Goal: Information Seeking & Learning: Learn about a topic

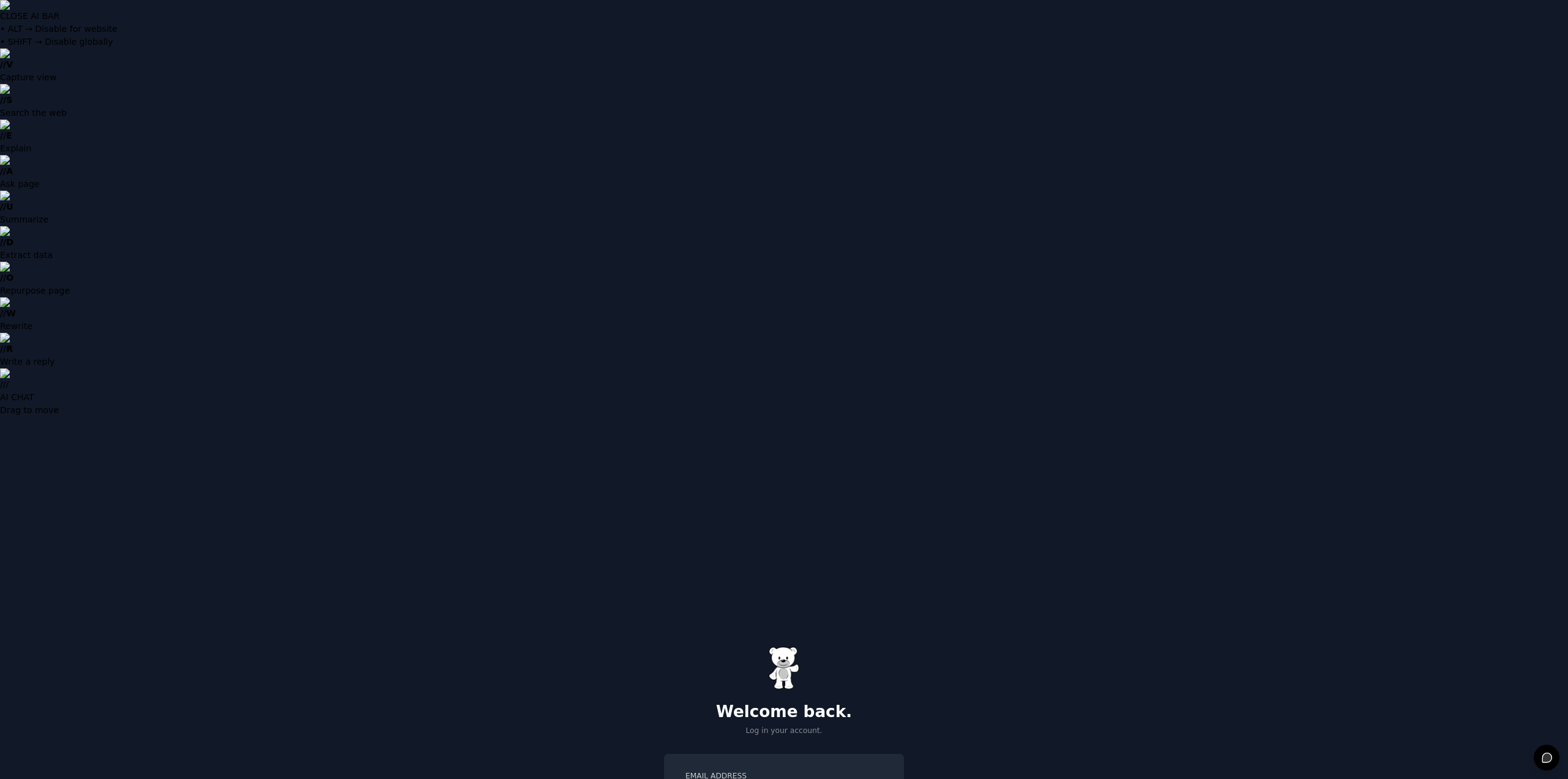
type input "**********"
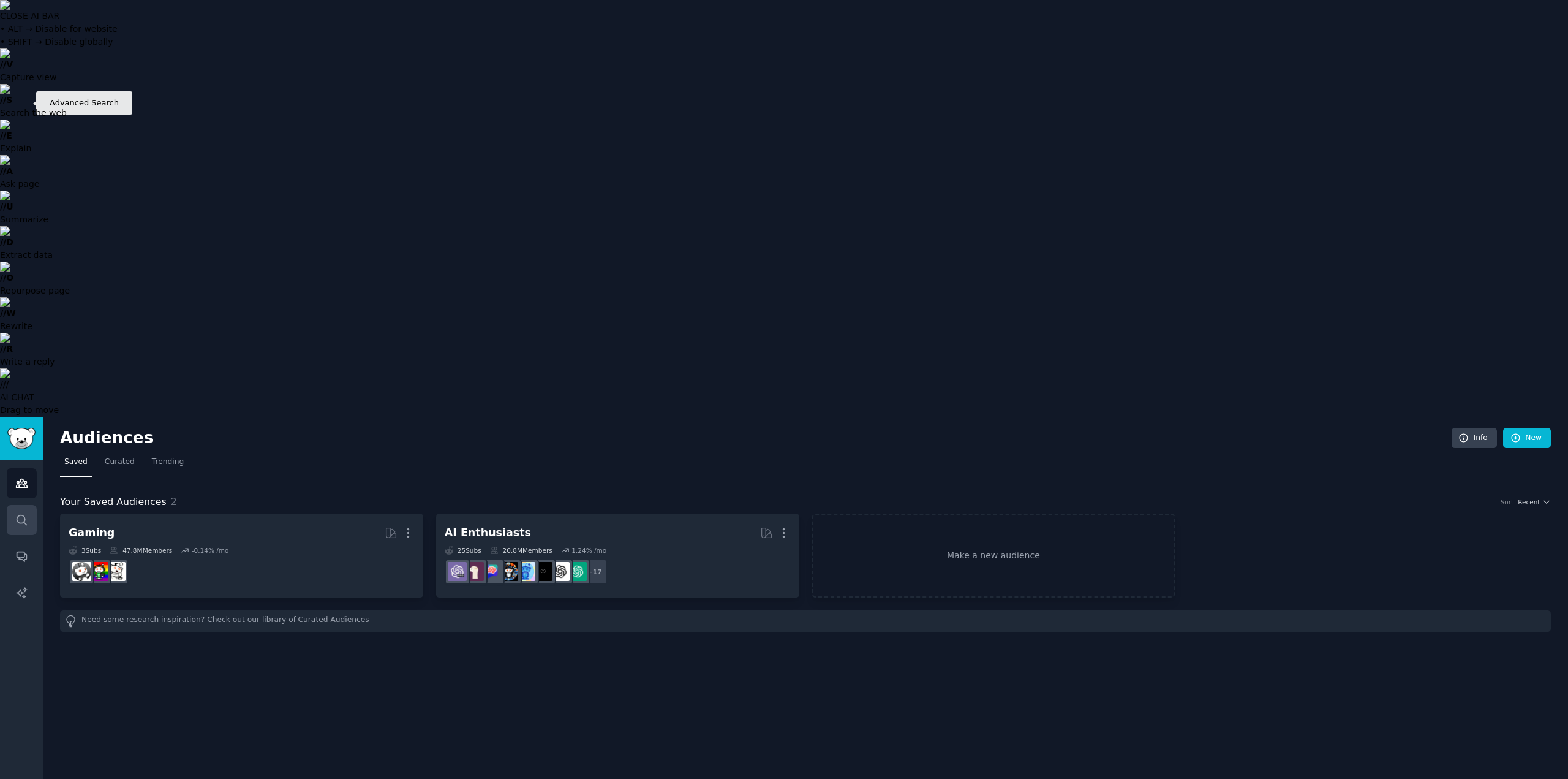
click at [20, 505] on link "Search" at bounding box center [22, 520] width 30 height 30
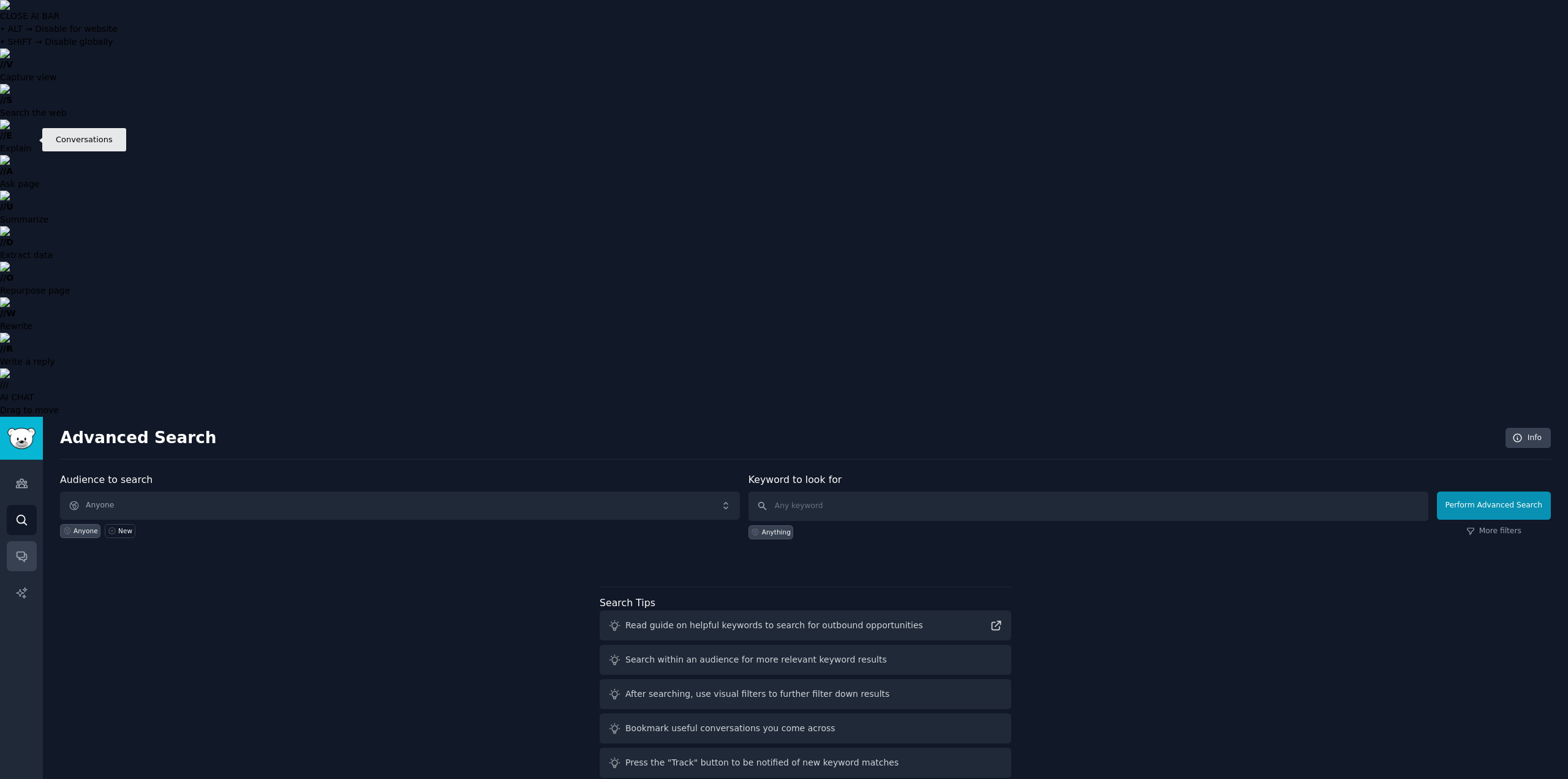
click at [17, 541] on link "Conversations" at bounding box center [22, 556] width 30 height 30
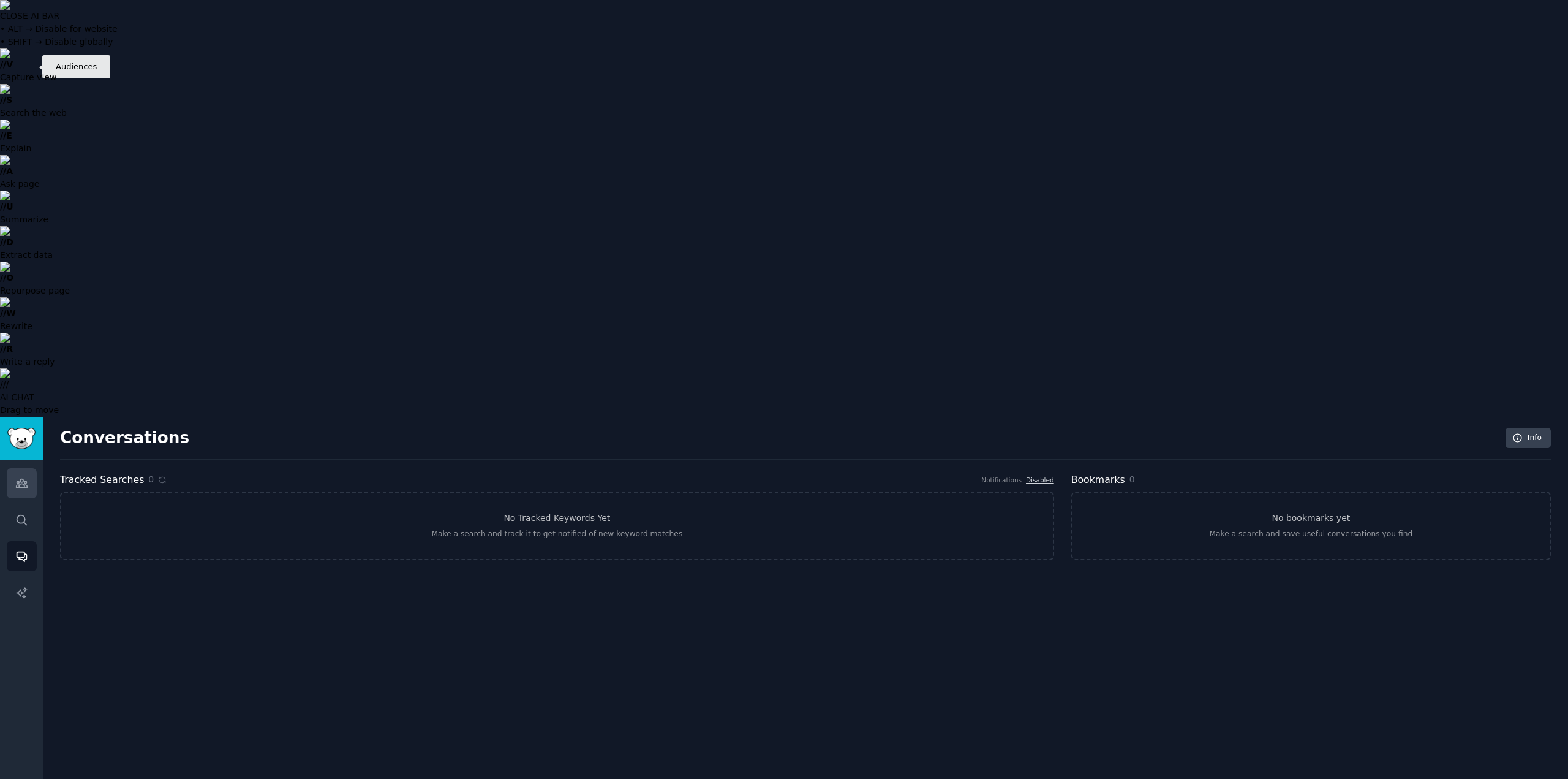
click at [27, 468] on link "Audiences" at bounding box center [22, 483] width 30 height 30
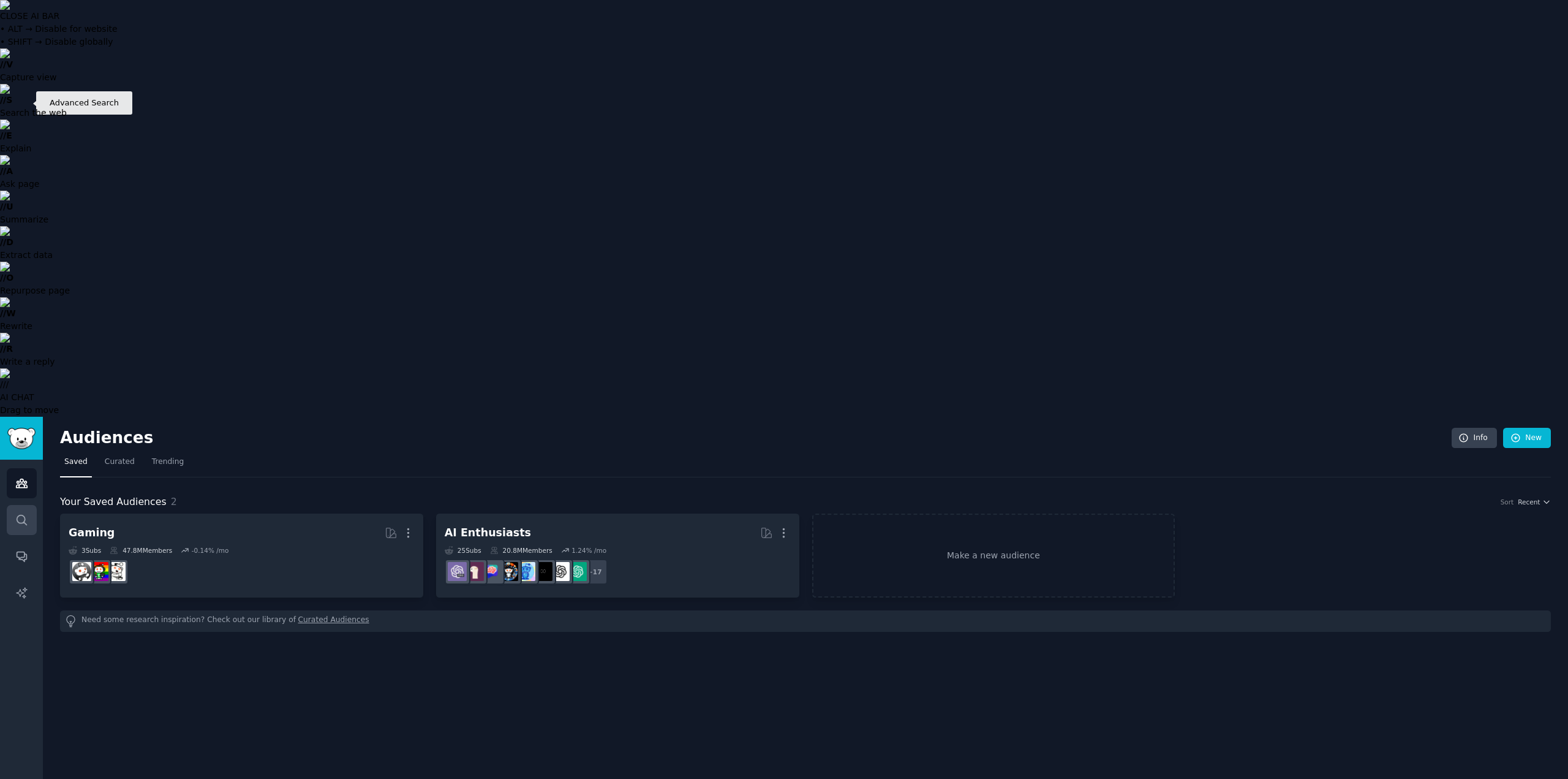
click at [11, 505] on link "Search" at bounding box center [22, 520] width 30 height 30
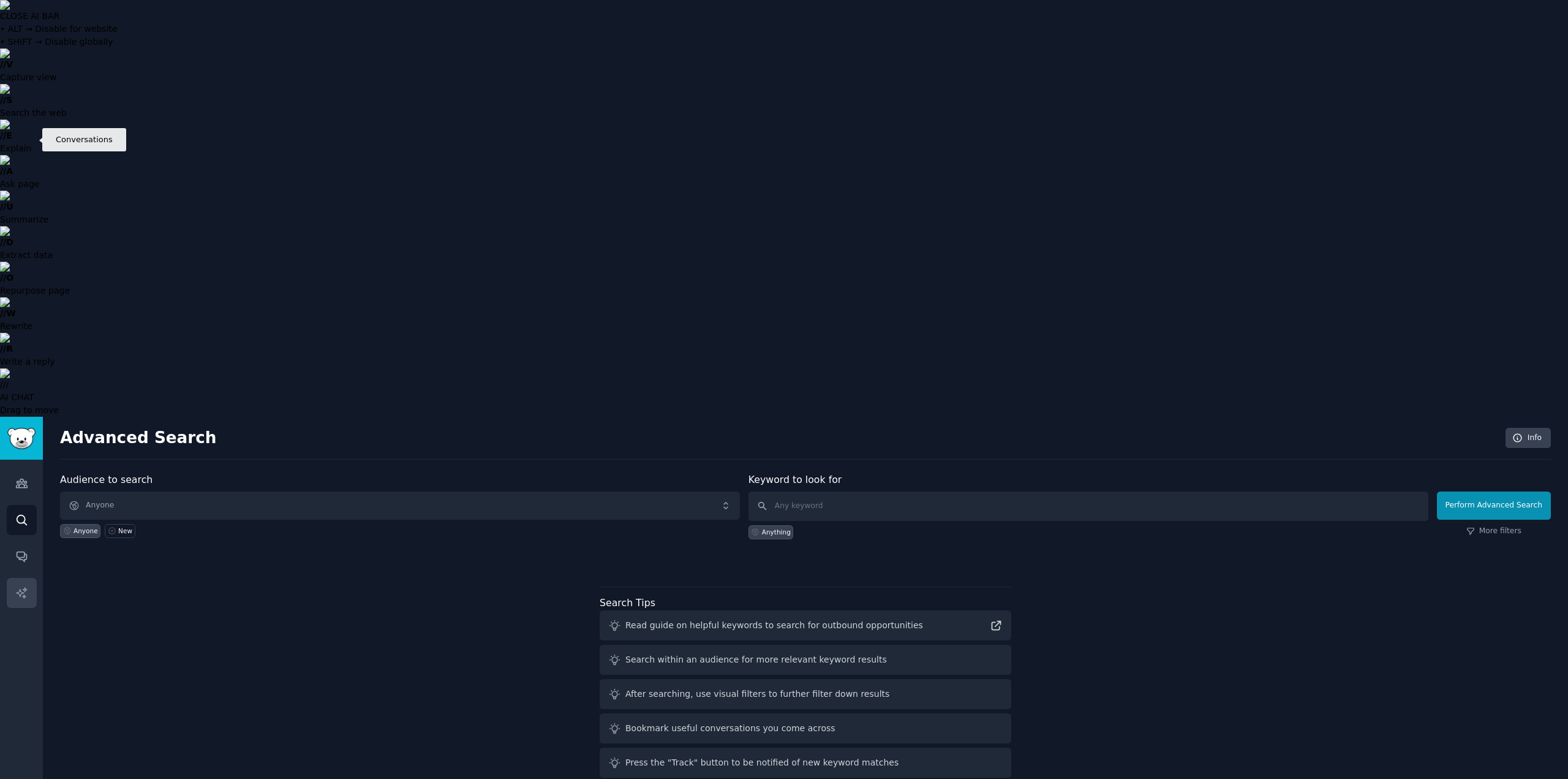
click at [19, 587] on icon "Sidebar" at bounding box center [21, 593] width 13 height 13
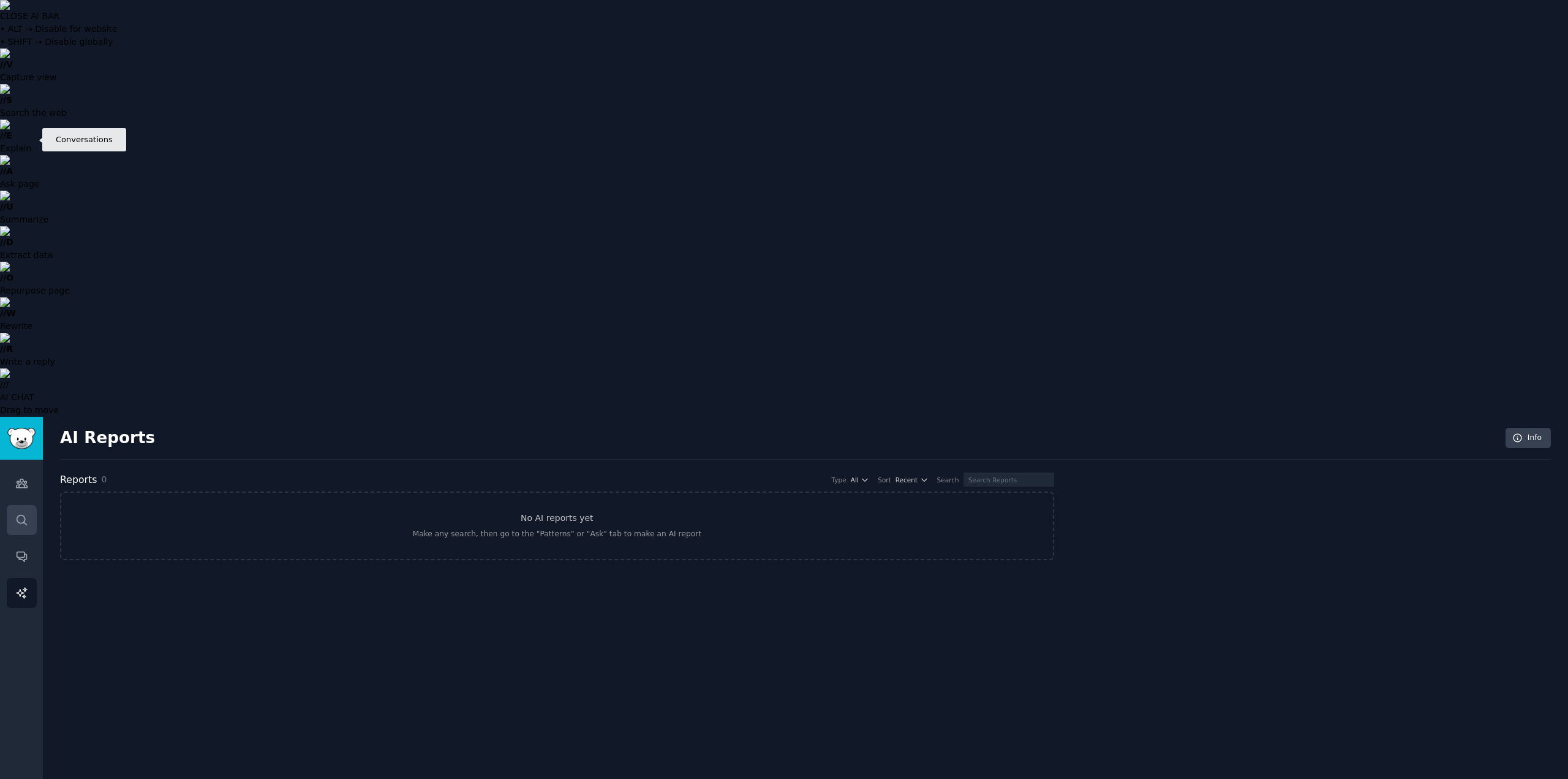
click at [22, 514] on icon "Sidebar" at bounding box center [21, 520] width 13 height 13
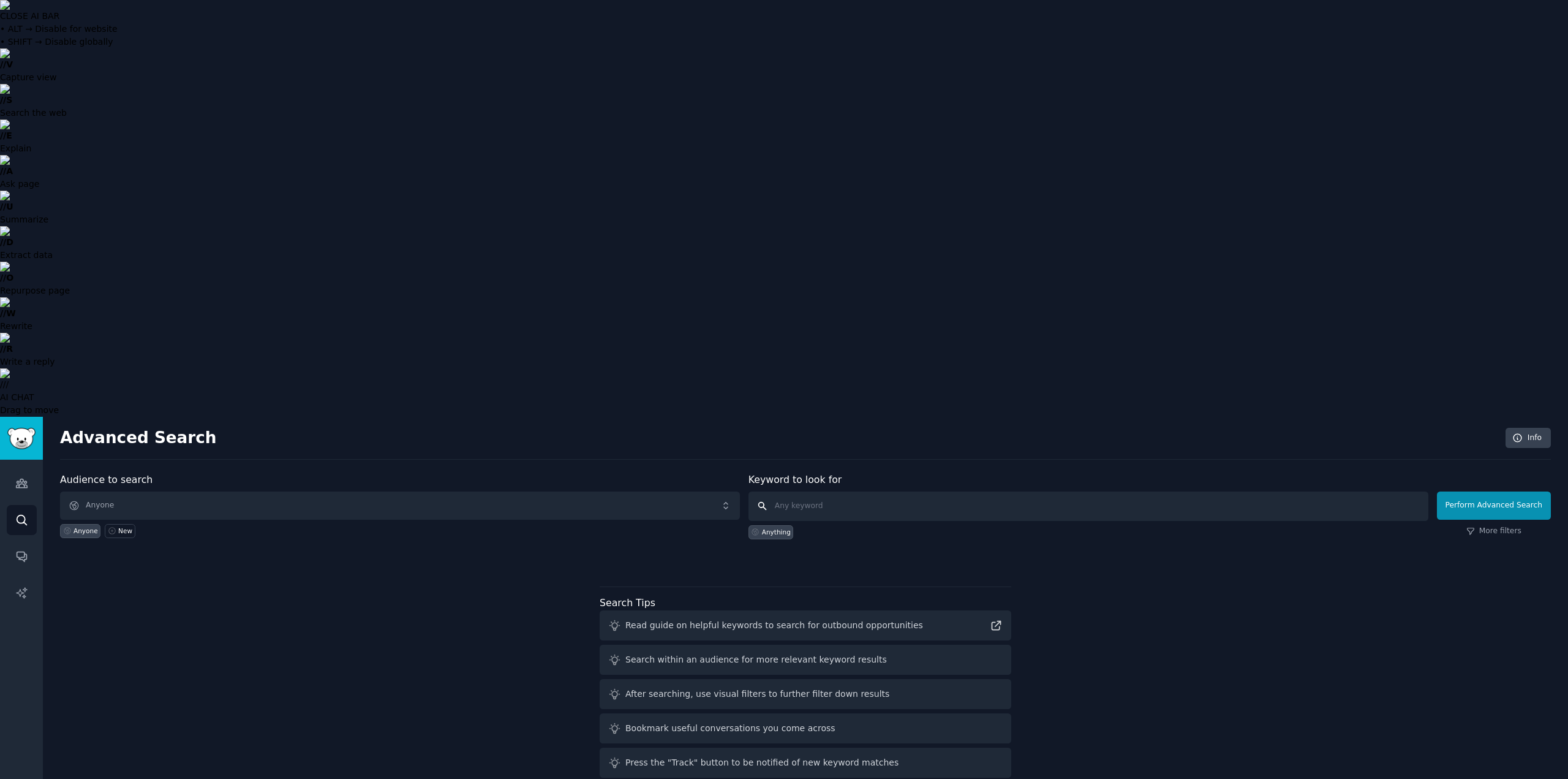
click at [874, 492] on input "text" at bounding box center [1088, 506] width 680 height 30
click at [285, 473] on div "Audience to search Anyone Anyone New Keyword to look for Anything Perform Advan…" at bounding box center [805, 644] width 1491 height 344
click at [138, 492] on span "Anyone" at bounding box center [400, 505] width 680 height 28
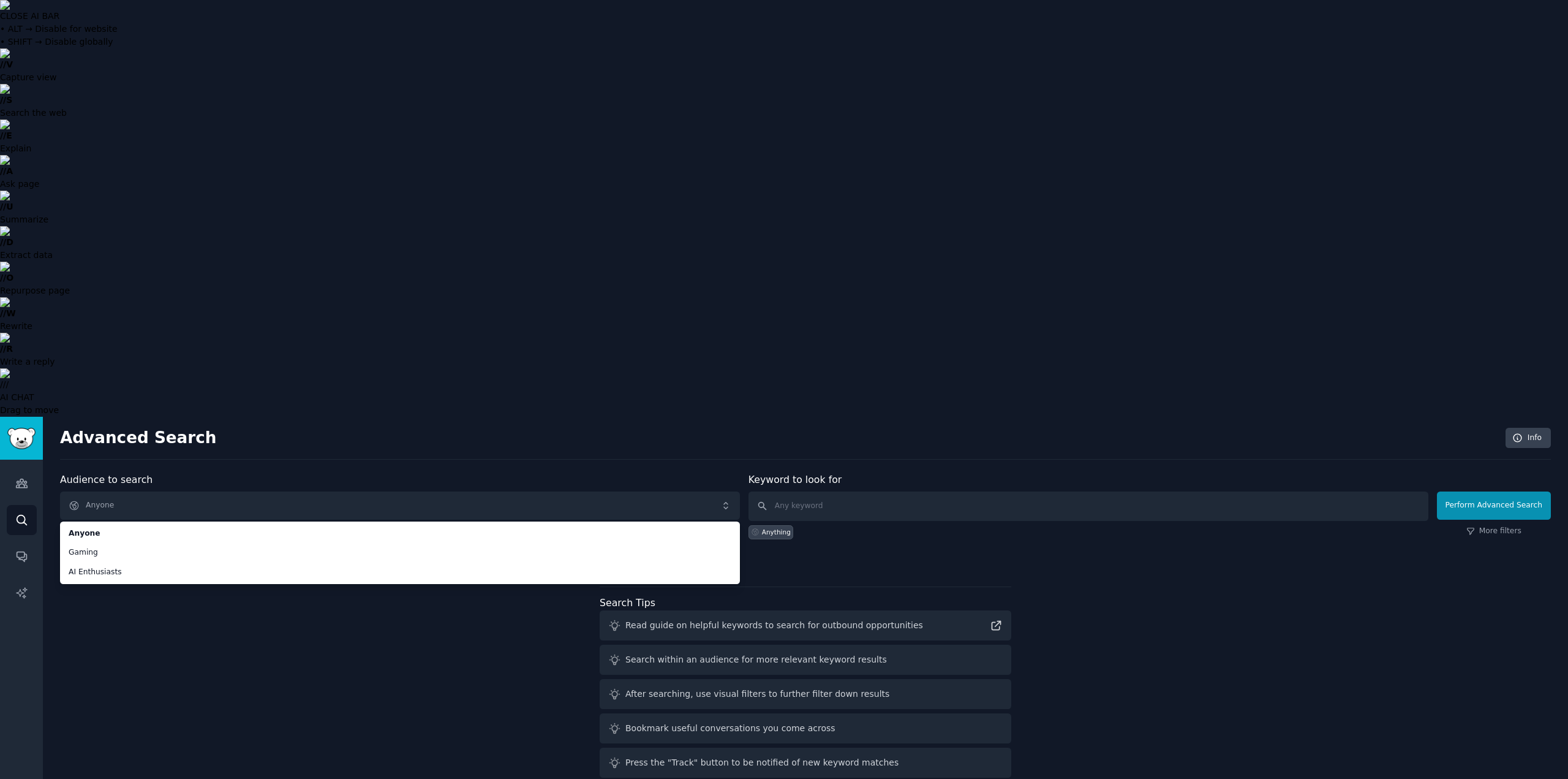
click at [213, 473] on div "Audience to search Anyone Anyone Gaming AI Enthusiasts Anyone New Keyword to lo…" at bounding box center [805, 644] width 1491 height 344
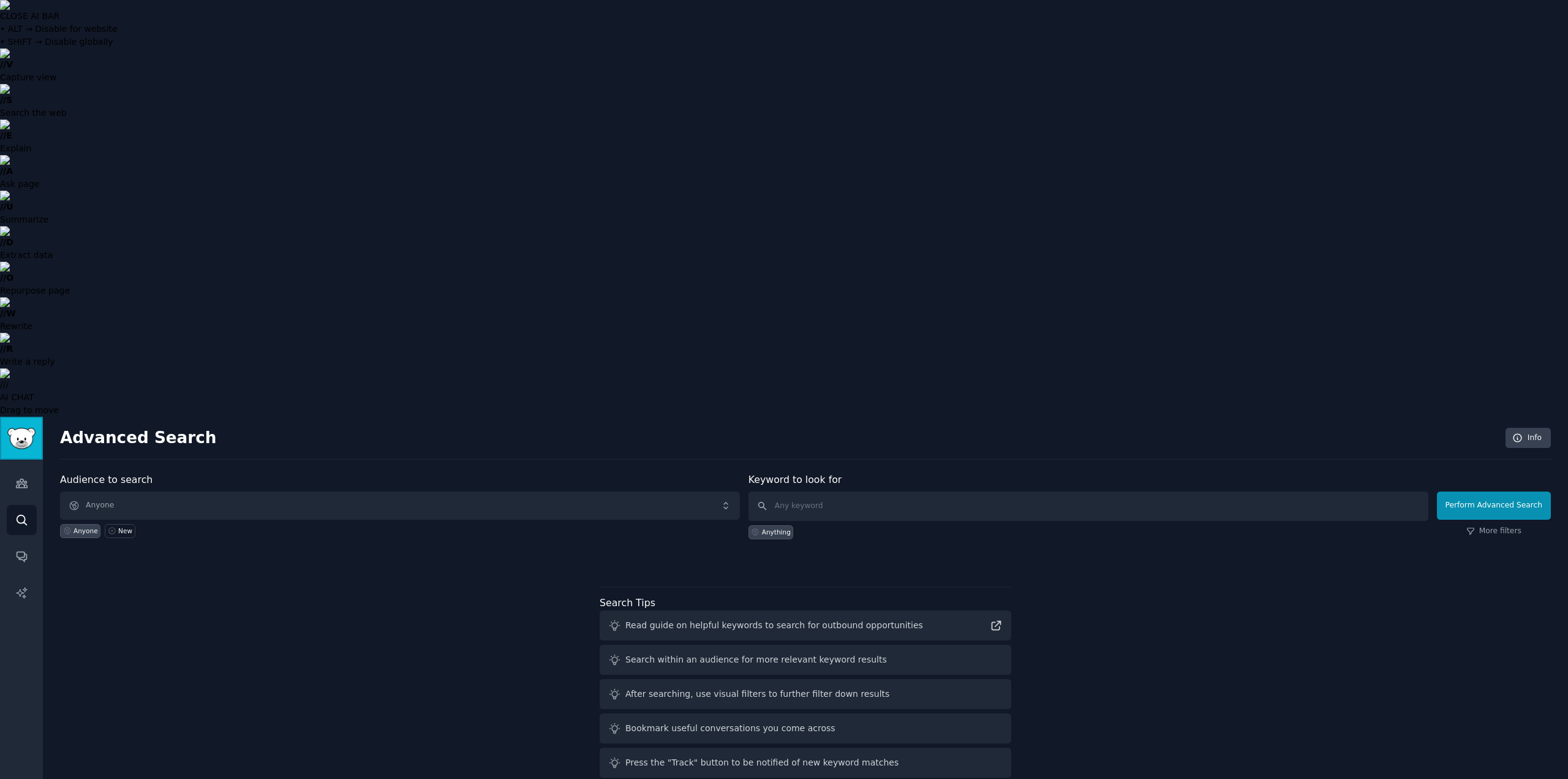
click at [17, 428] on img "Sidebar" at bounding box center [21, 439] width 28 height 21
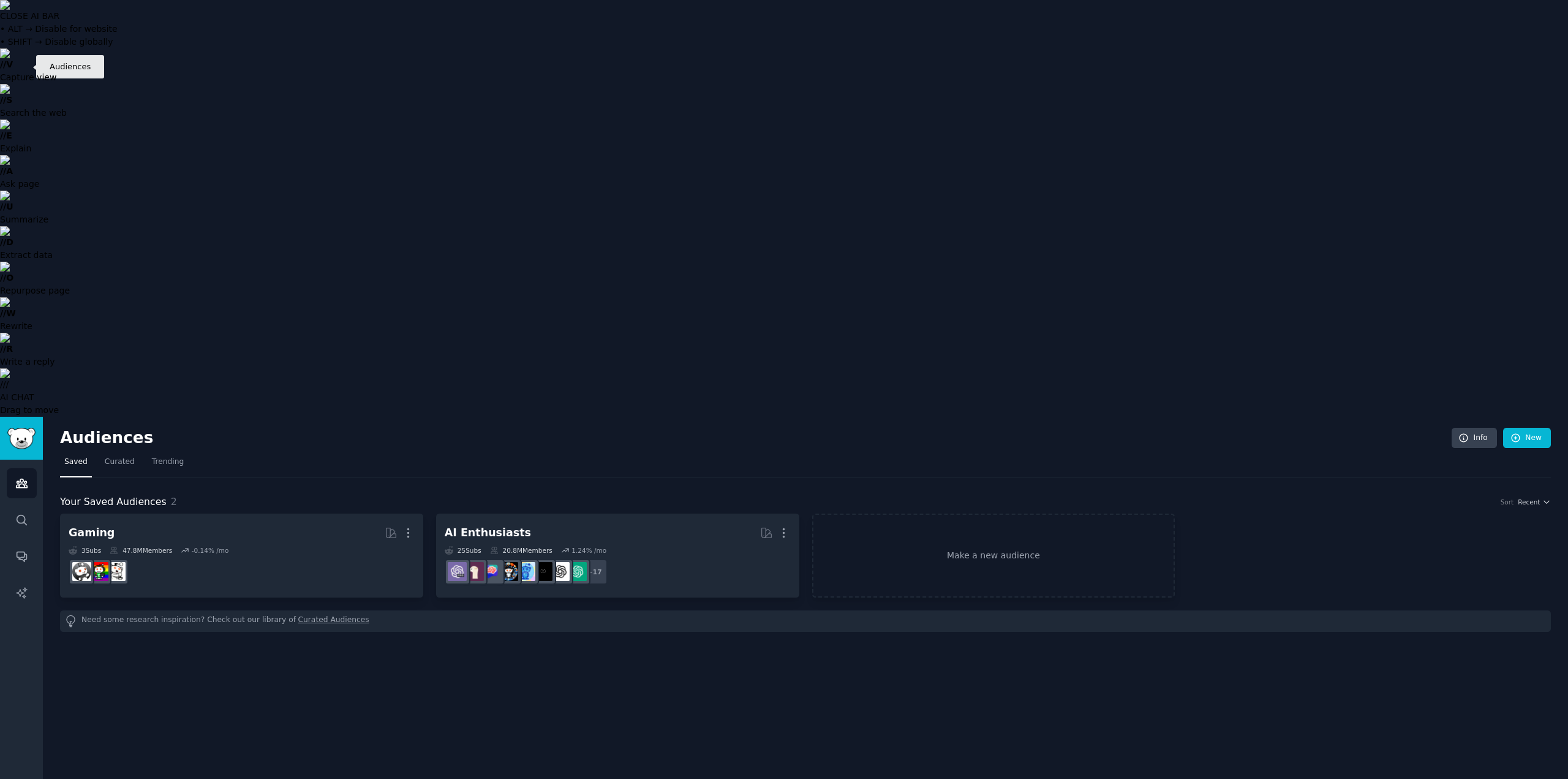
click at [20, 477] on icon "Sidebar" at bounding box center [21, 483] width 13 height 13
click at [23, 505] on link "Search" at bounding box center [22, 520] width 30 height 30
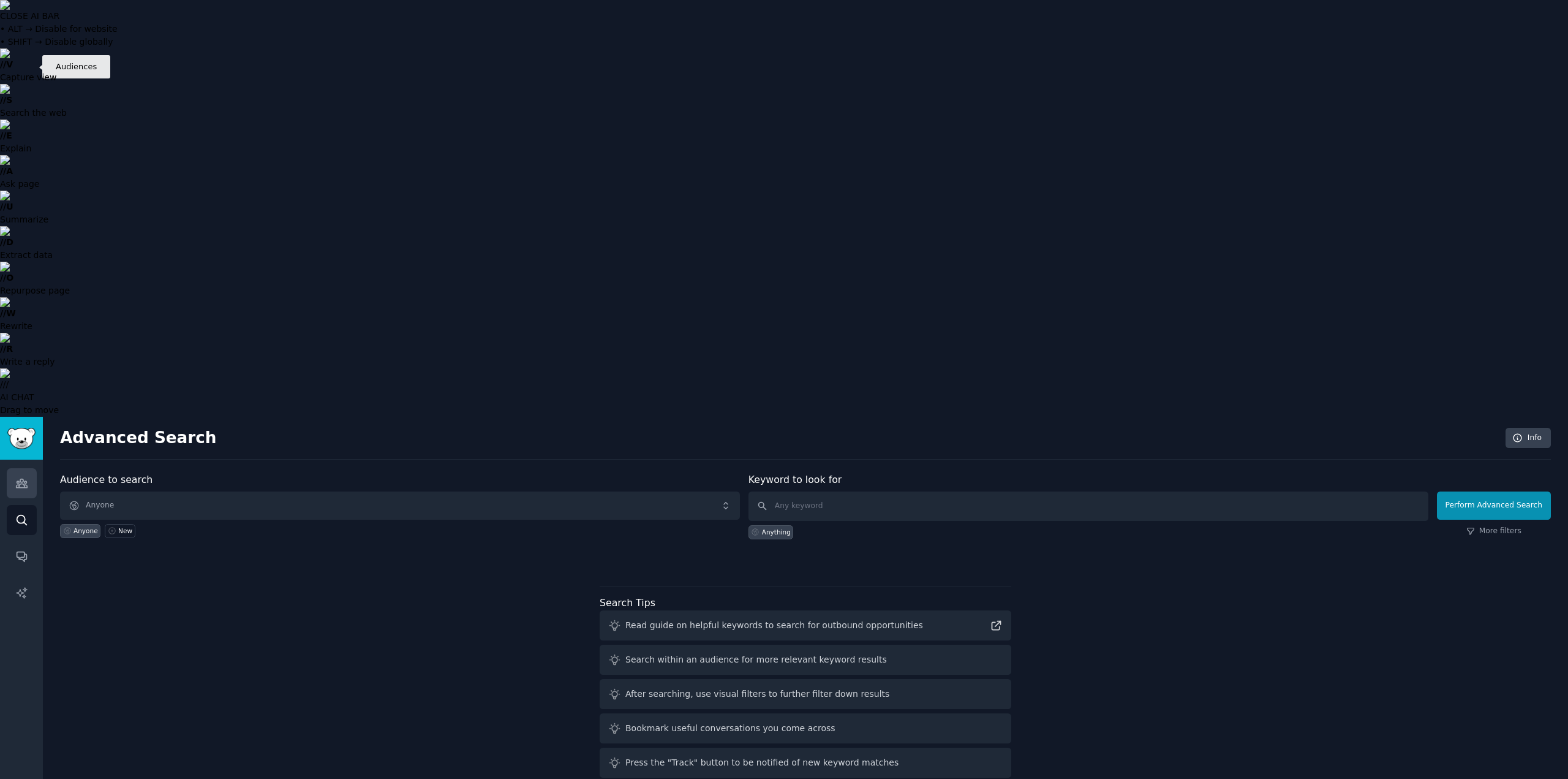
click at [13, 468] on link "Audiences" at bounding box center [22, 483] width 30 height 30
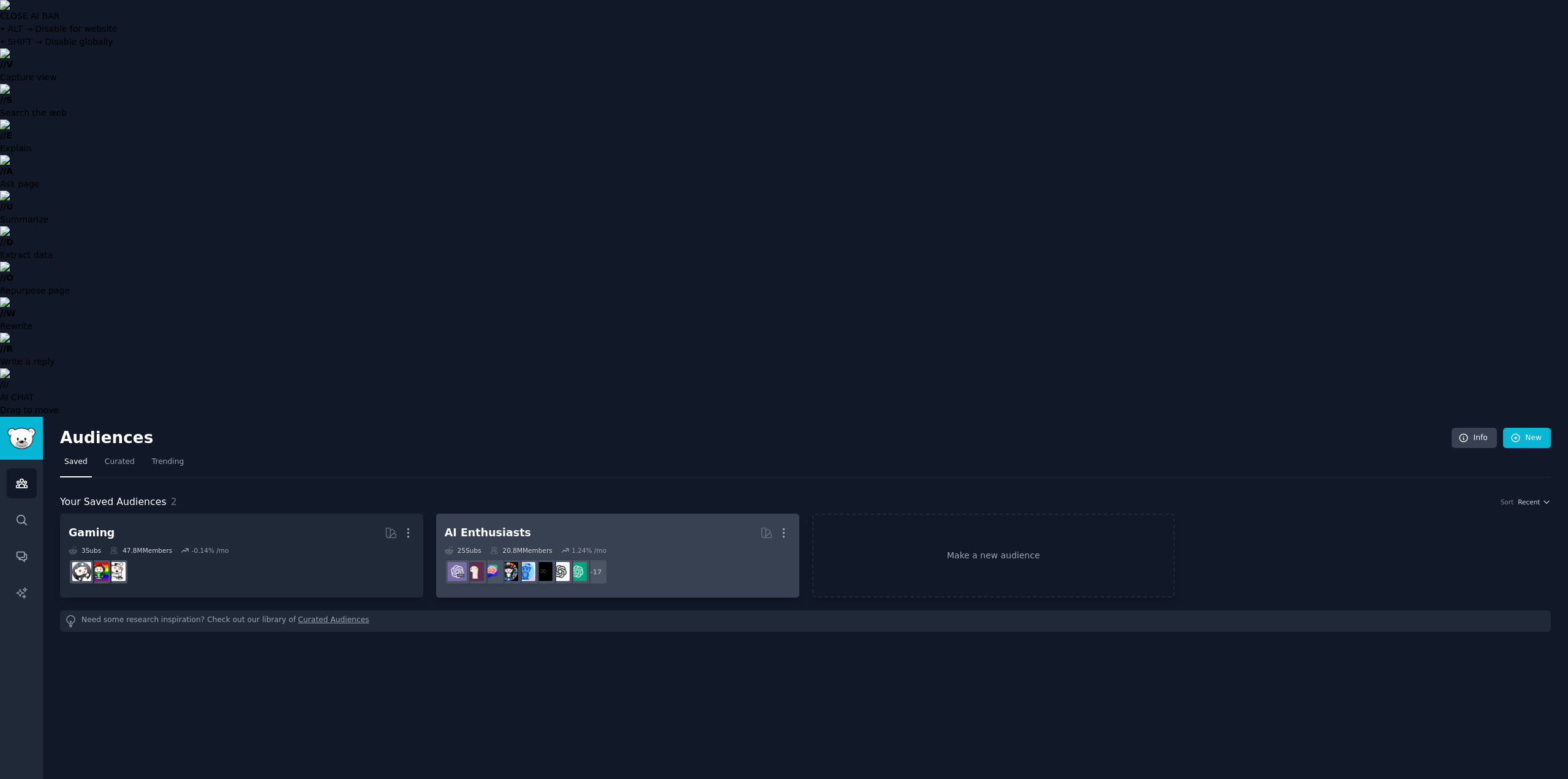
click at [629, 522] on h2 "AI Enthusiasts More" at bounding box center [617, 533] width 346 height 21
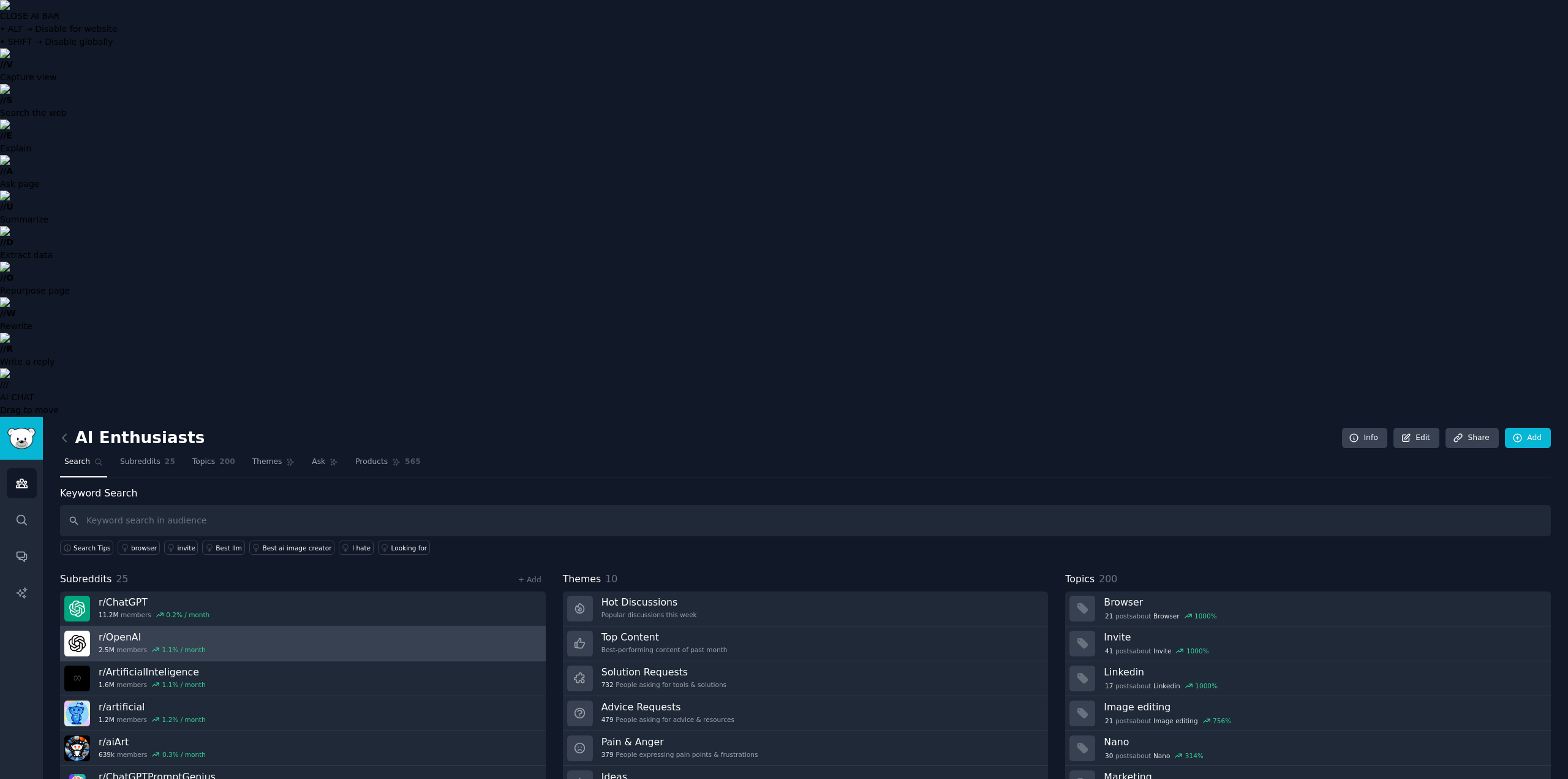
click at [236, 626] on link "r/ OpenAI 2.5M members 1.1 % / month" at bounding box center [302, 644] width 485 height 35
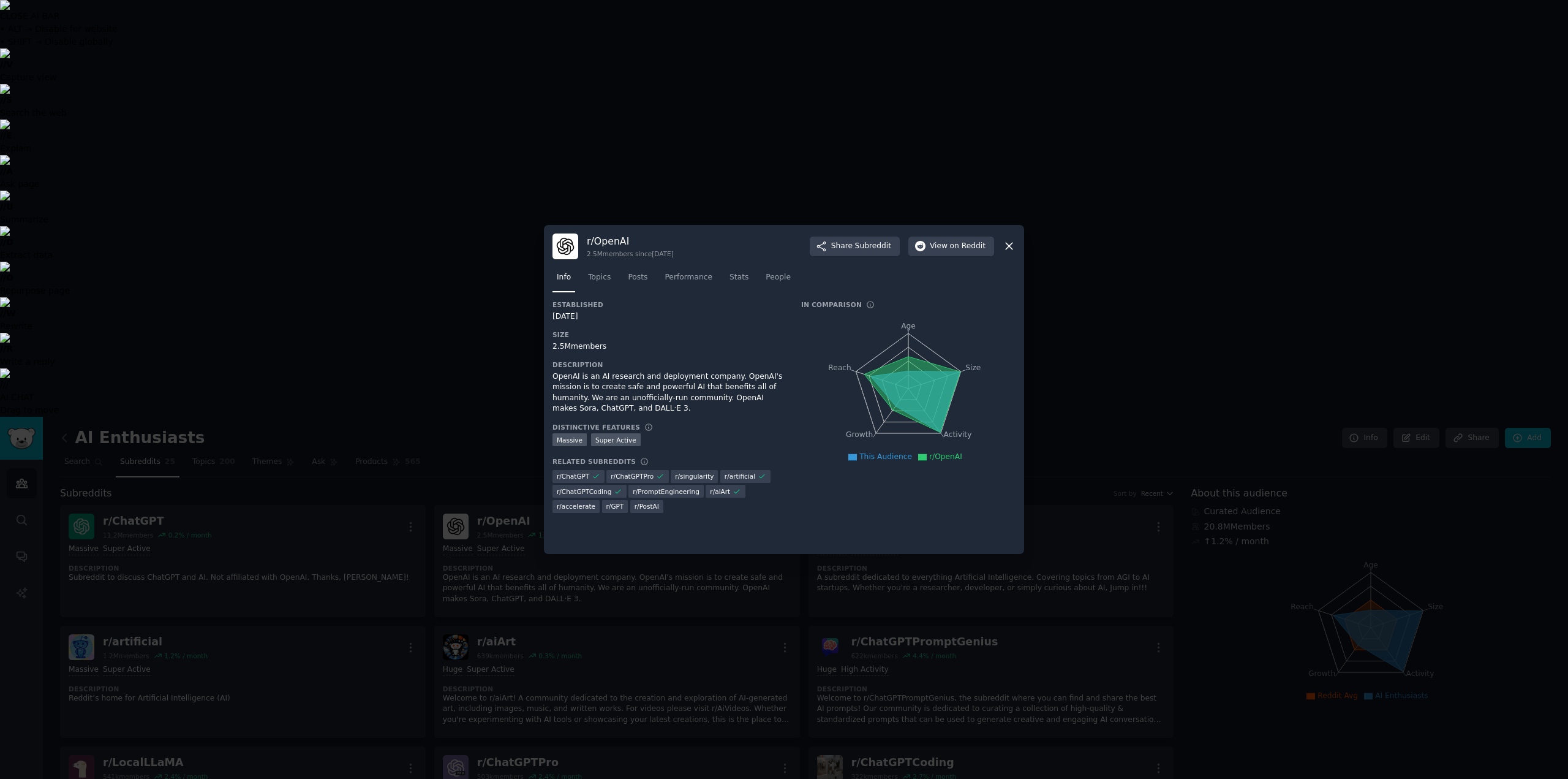
click at [1007, 245] on icon at bounding box center [1009, 246] width 7 height 7
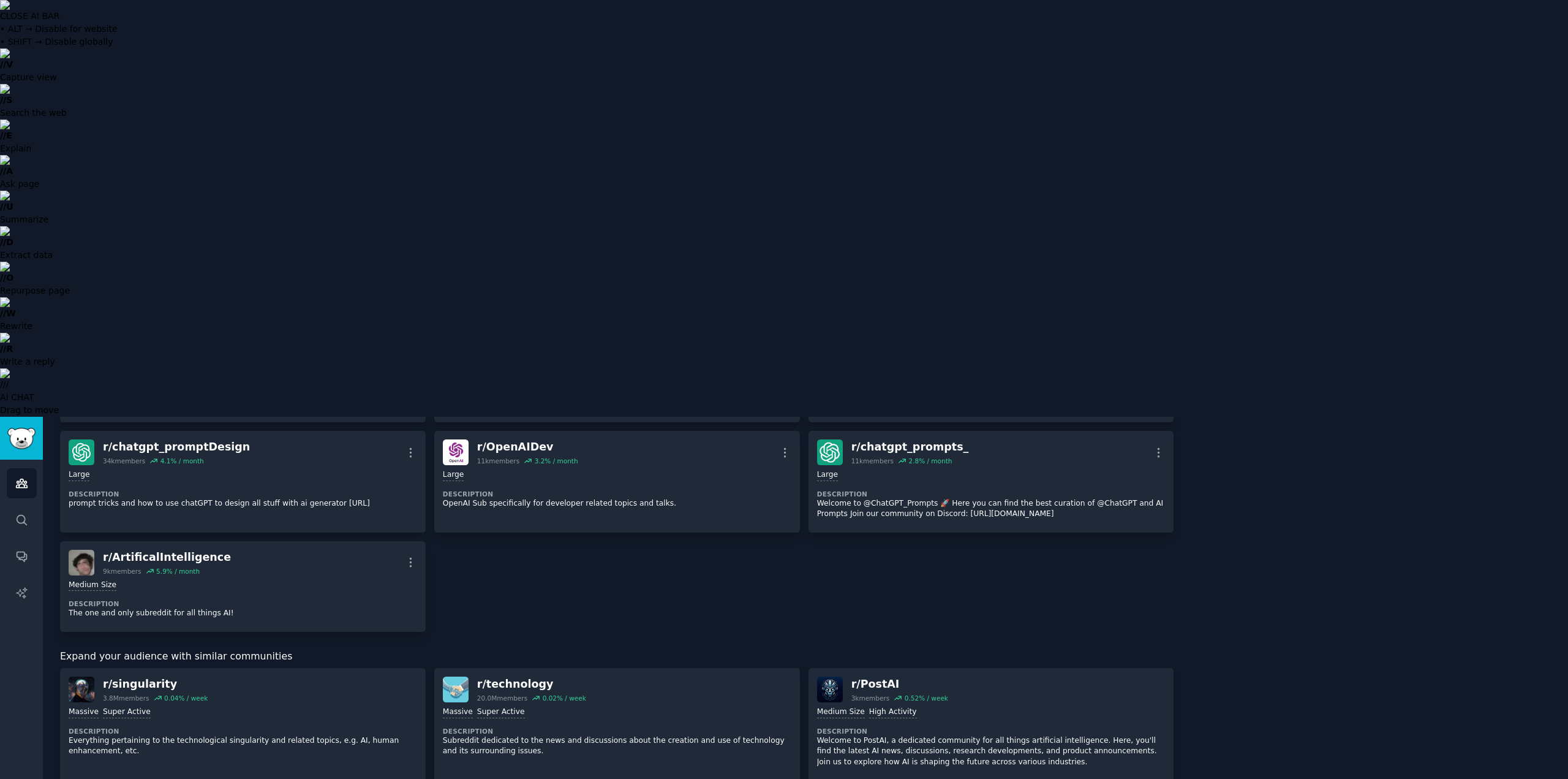
scroll to position [983, 0]
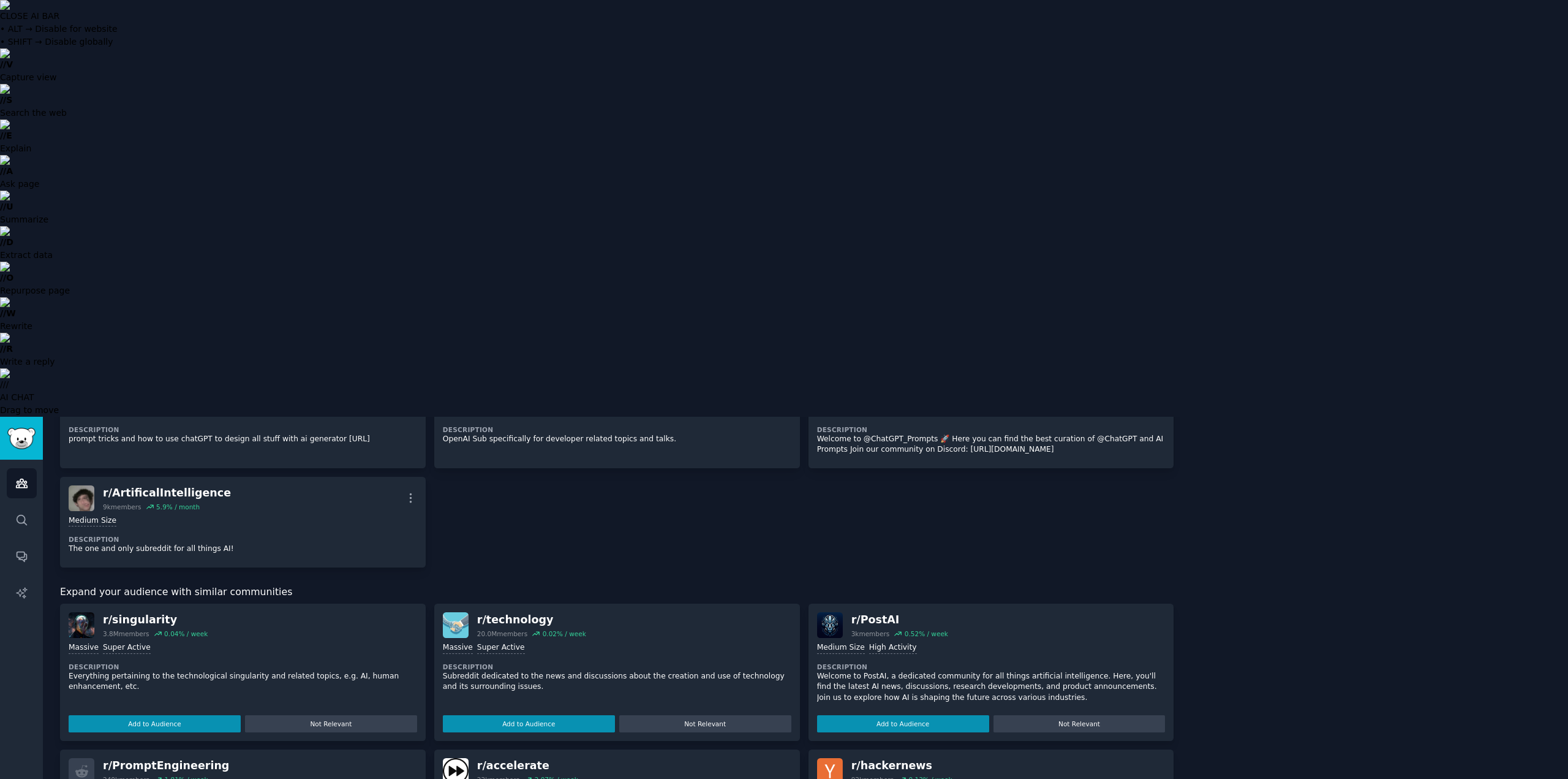
click at [134, 612] on div "r/ singularity" at bounding box center [155, 619] width 105 height 15
click at [141, 715] on button "Add to Audience" at bounding box center [154, 724] width 172 height 17
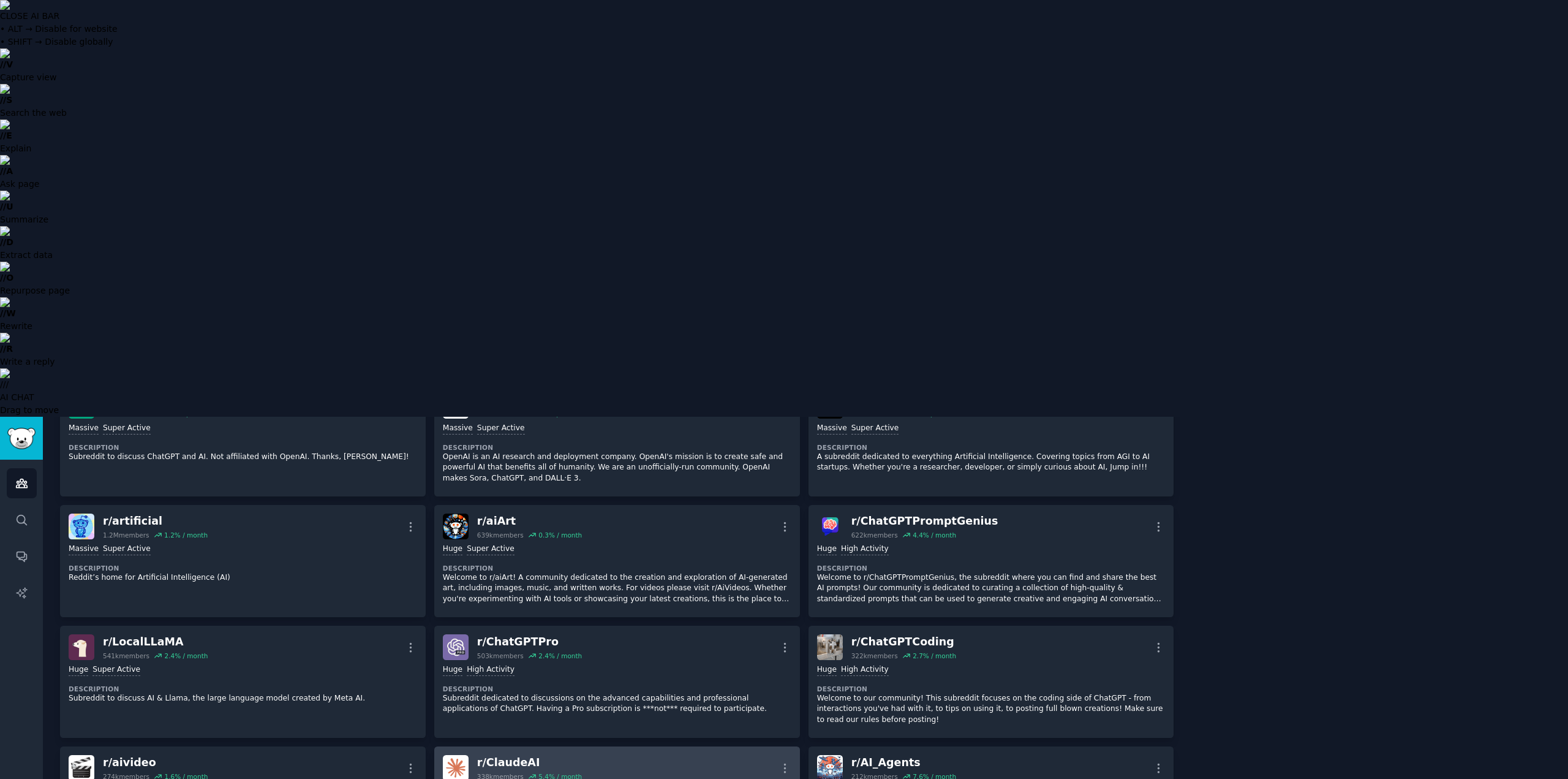
scroll to position [0, 0]
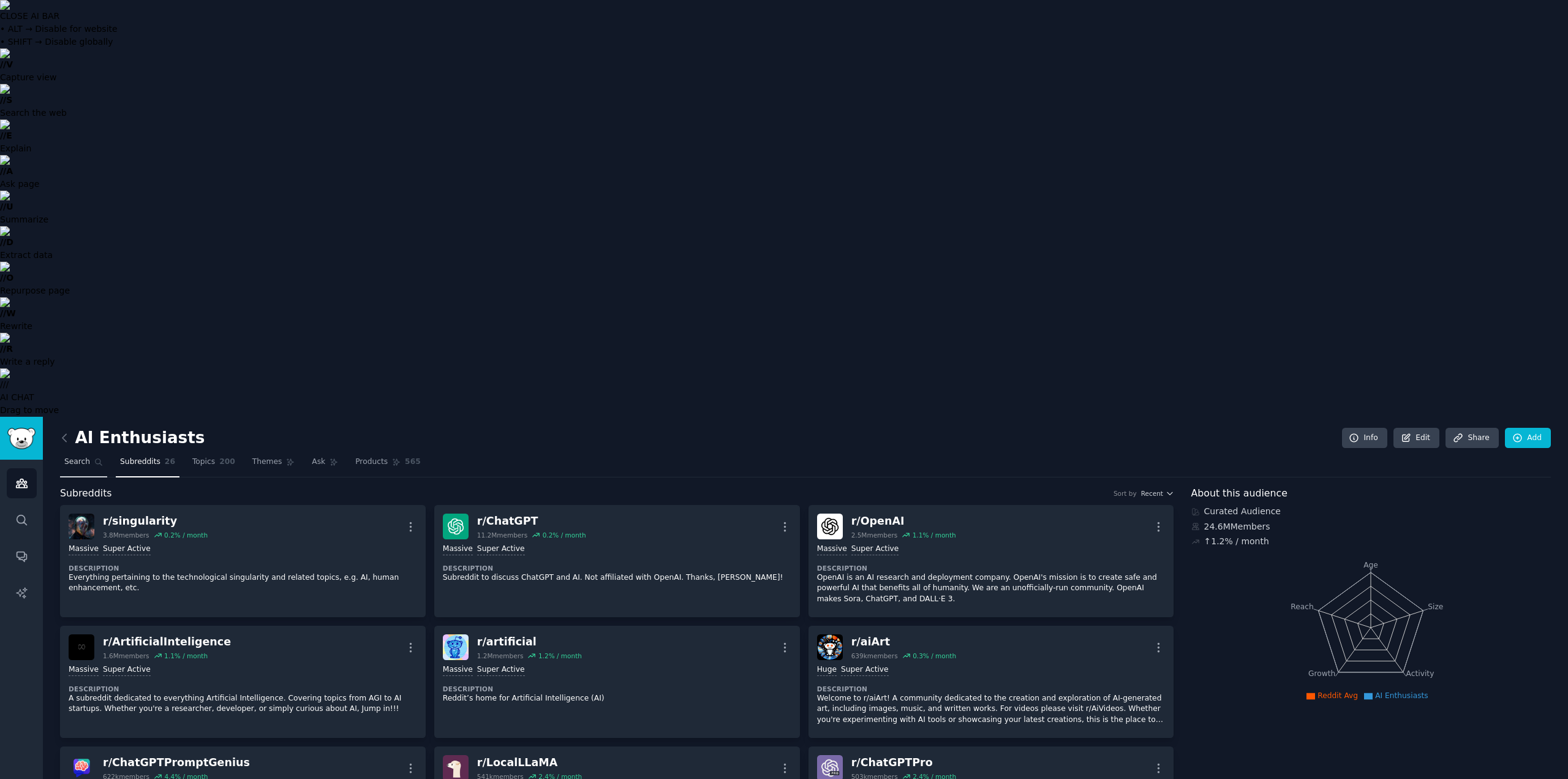
click at [65, 452] on link "Search" at bounding box center [84, 464] width 47 height 25
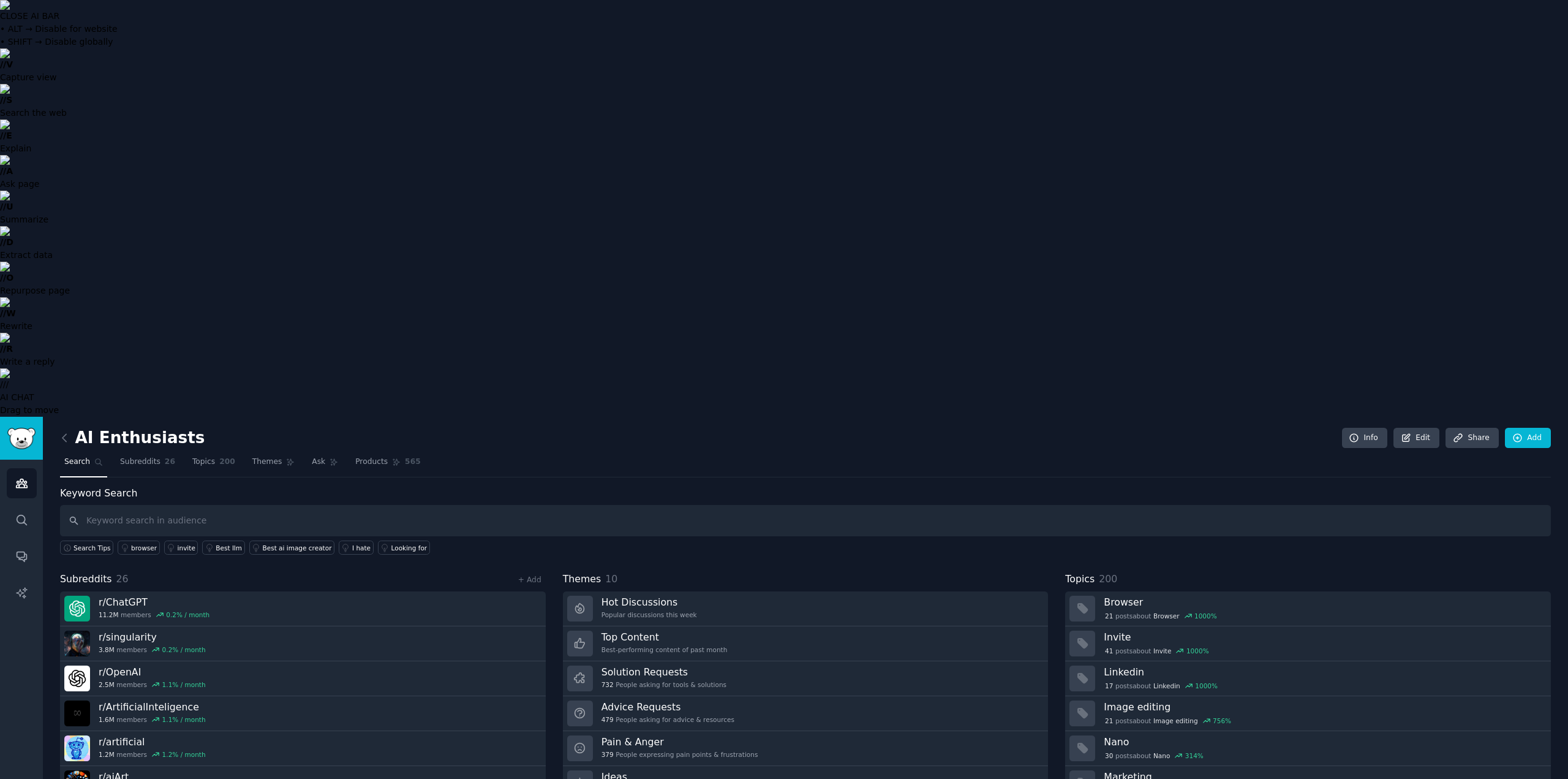
drag, startPoint x: 167, startPoint y: 115, endPoint x: 177, endPoint y: 106, distance: 13.5
click at [167, 505] on input "text" at bounding box center [805, 520] width 1491 height 31
click at [362, 452] on link "Products 565" at bounding box center [387, 464] width 74 height 25
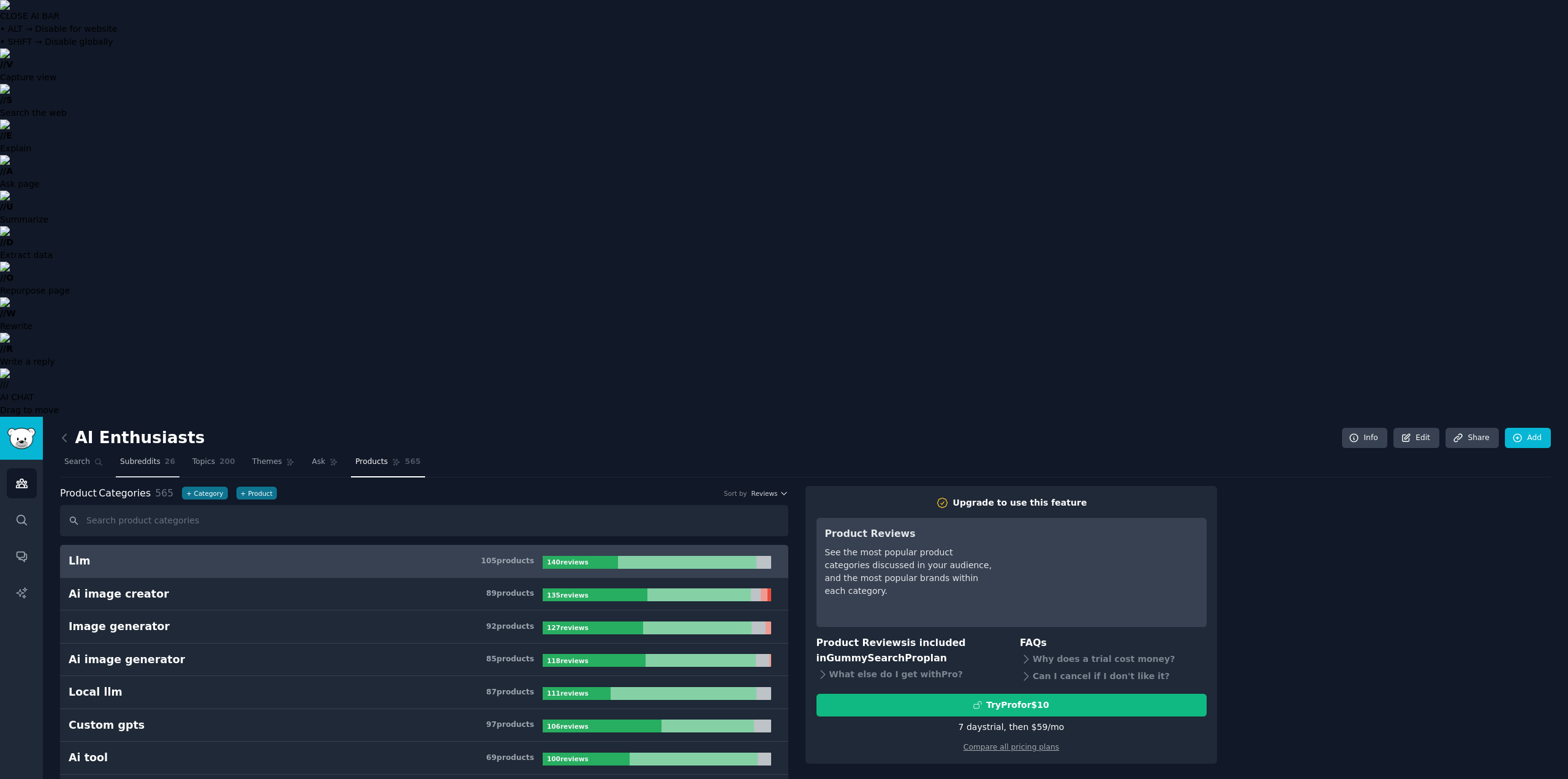
click at [150, 457] on span "Subreddits" at bounding box center [140, 462] width 40 height 11
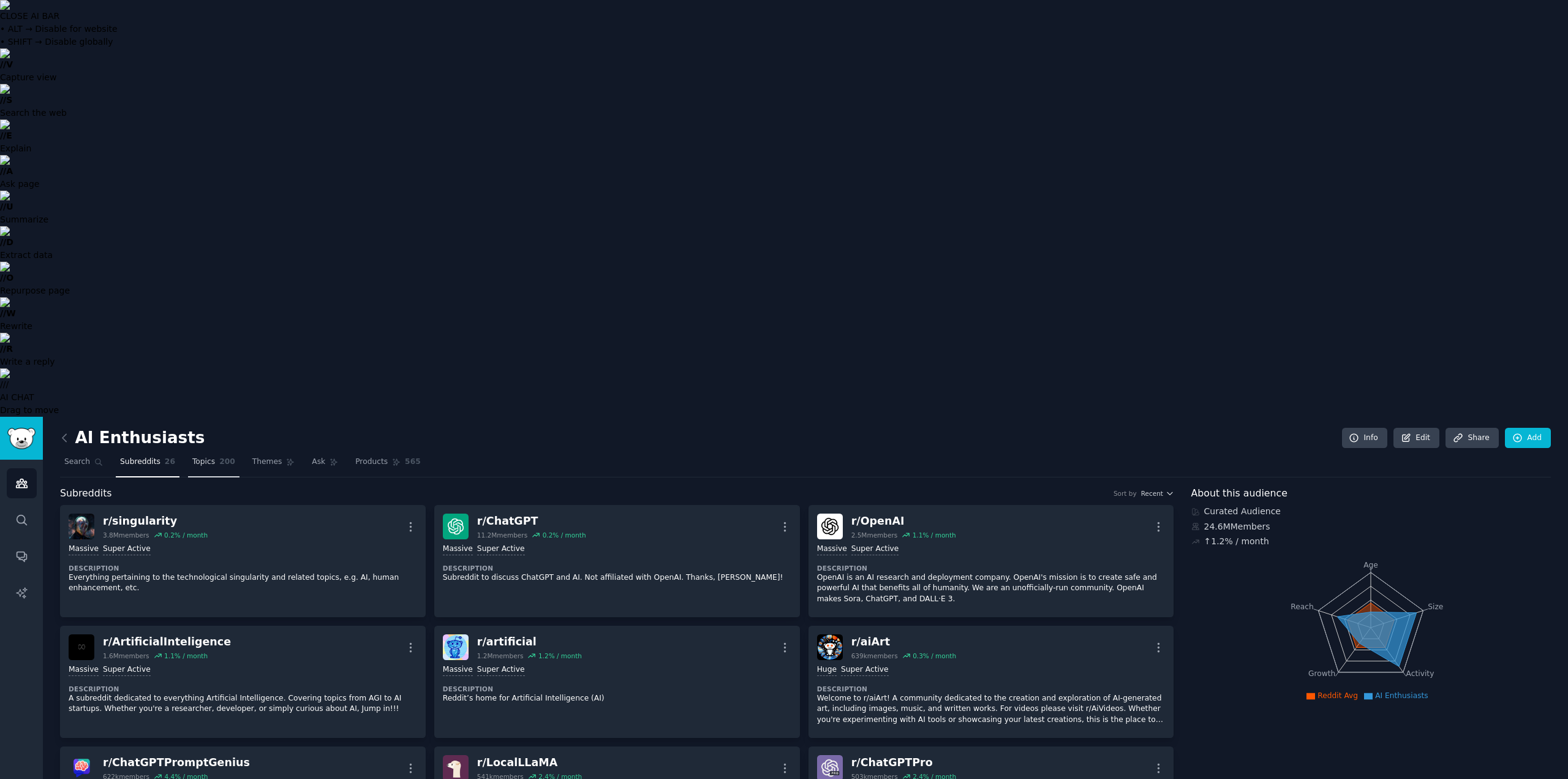
click at [200, 457] on span "Topics" at bounding box center [204, 462] width 23 height 11
